Goal: Task Accomplishment & Management: Manage account settings

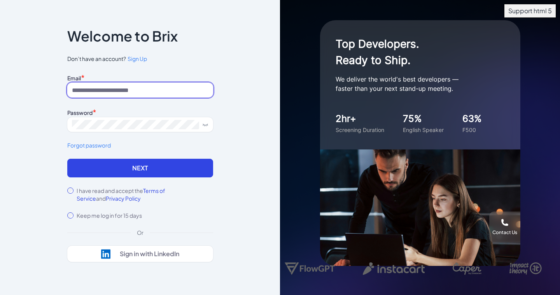
click at [153, 83] on input at bounding box center [140, 90] width 146 height 15
type input "**********"
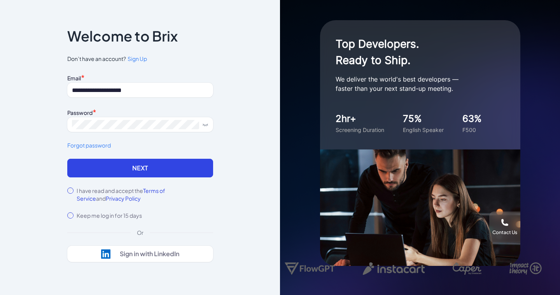
click at [75, 191] on div "I have read and accept the Terms of Service and Privacy Policy" at bounding box center [140, 195] width 146 height 16
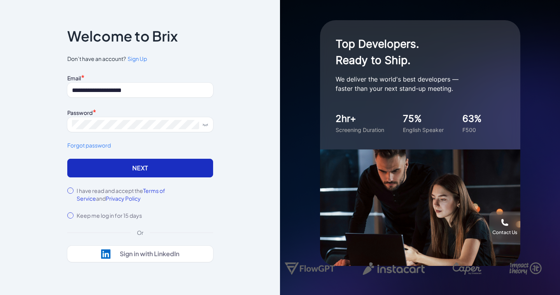
click at [119, 168] on button "Next" at bounding box center [140, 168] width 146 height 19
click at [171, 161] on button "Next" at bounding box center [140, 168] width 146 height 19
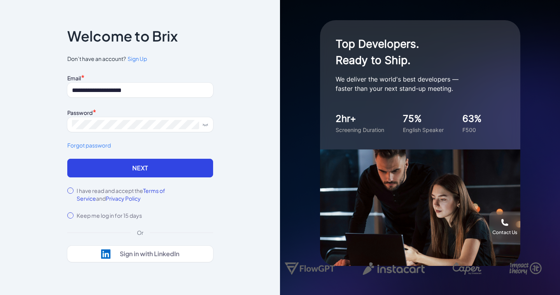
click at [143, 62] on span "Sign Up" at bounding box center [137, 58] width 19 height 7
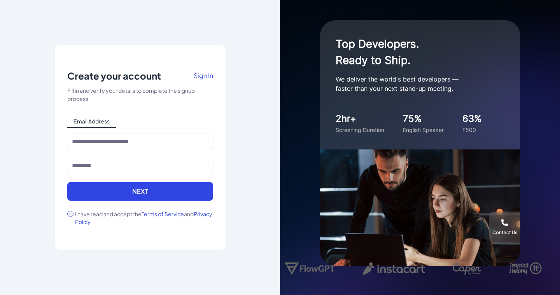
click at [206, 78] on span "Sign In" at bounding box center [203, 76] width 19 height 8
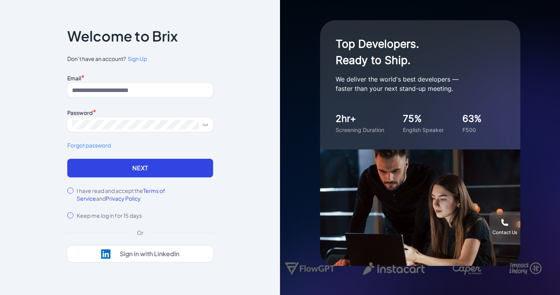
click at [175, 98] on div "Email * Password * Forgot password" at bounding box center [140, 115] width 146 height 87
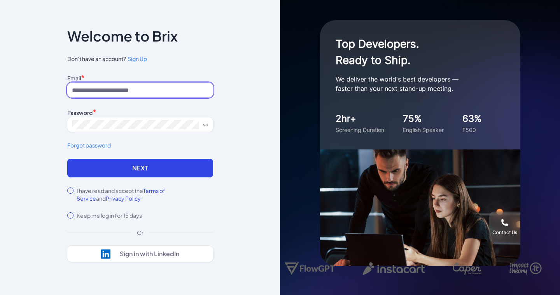
click at [174, 93] on input at bounding box center [140, 90] width 146 height 15
type input "**********"
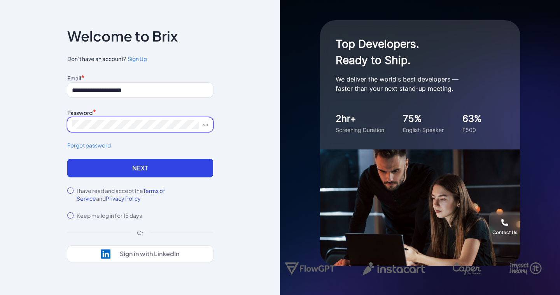
click at [207, 125] on icon at bounding box center [205, 125] width 6 height 6
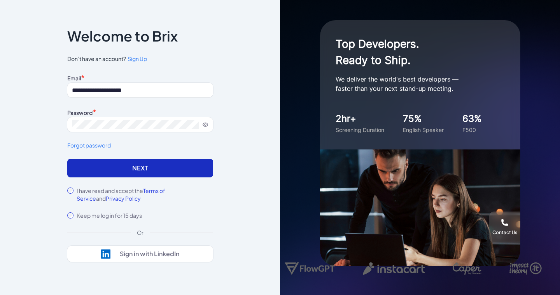
click at [104, 175] on button "Next" at bounding box center [140, 168] width 146 height 19
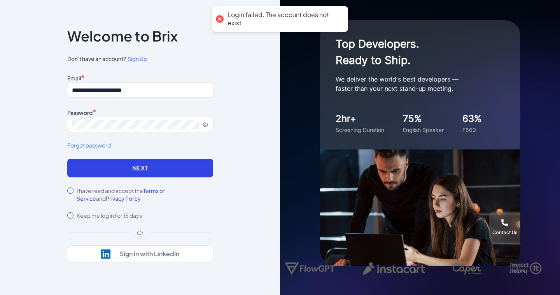
click at [105, 147] on link "Forgot password" at bounding box center [140, 146] width 146 height 8
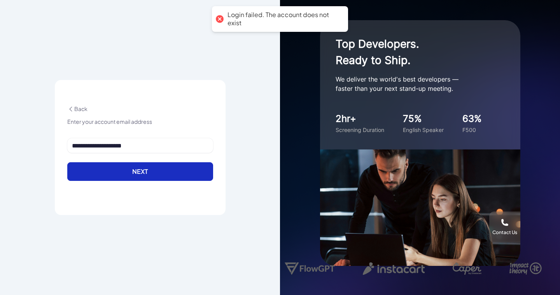
click at [142, 171] on button "Next" at bounding box center [140, 172] width 146 height 19
